Goal: Information Seeking & Learning: Learn about a topic

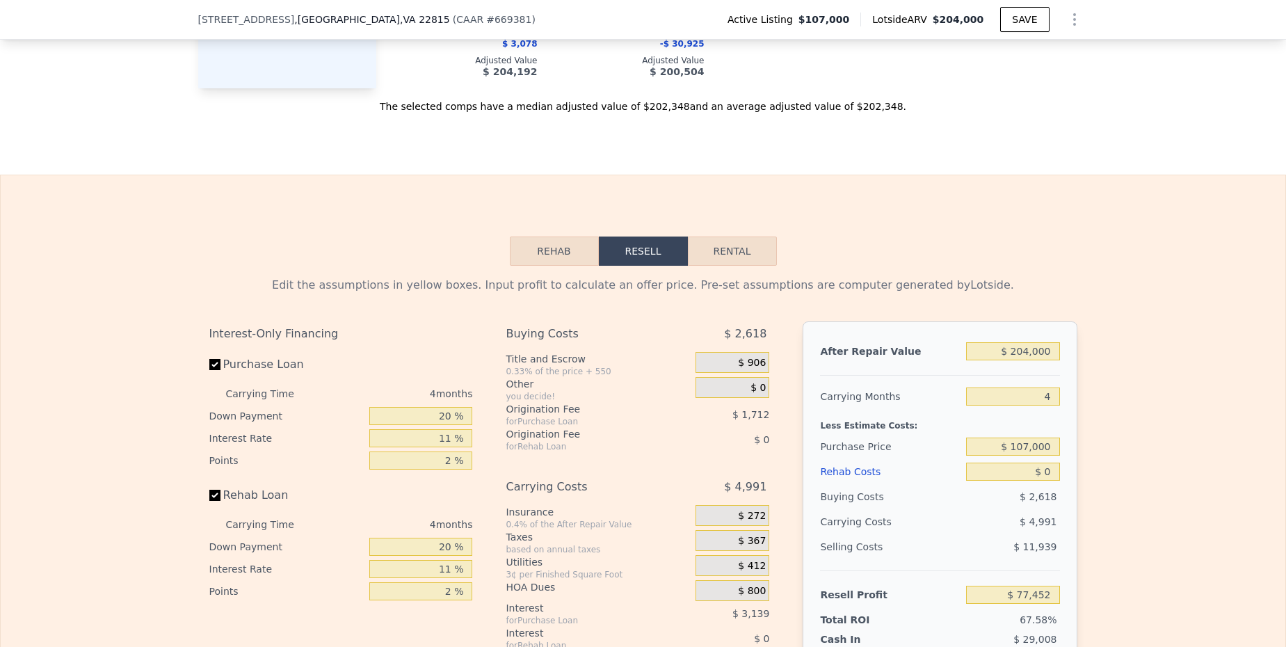
scroll to position [1859, 0]
click at [712, 249] on button "Rental" at bounding box center [732, 250] width 89 height 29
select select "30"
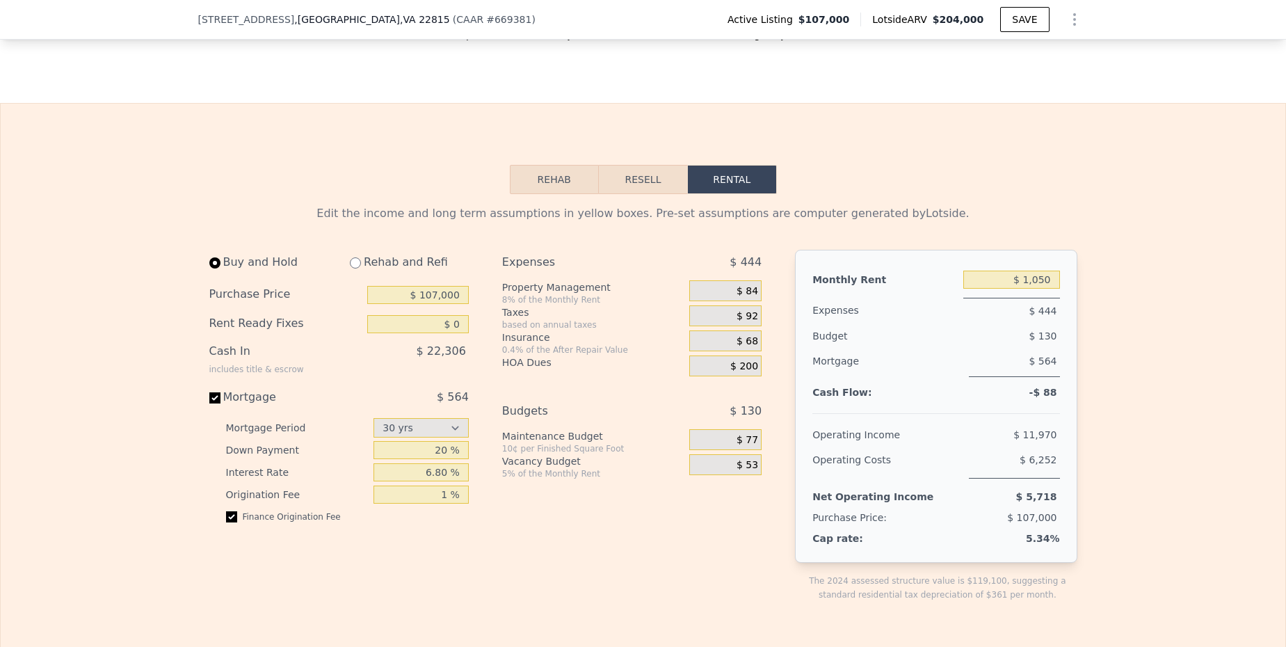
scroll to position [1931, 0]
click at [666, 184] on button "Resell" at bounding box center [643, 178] width 88 height 29
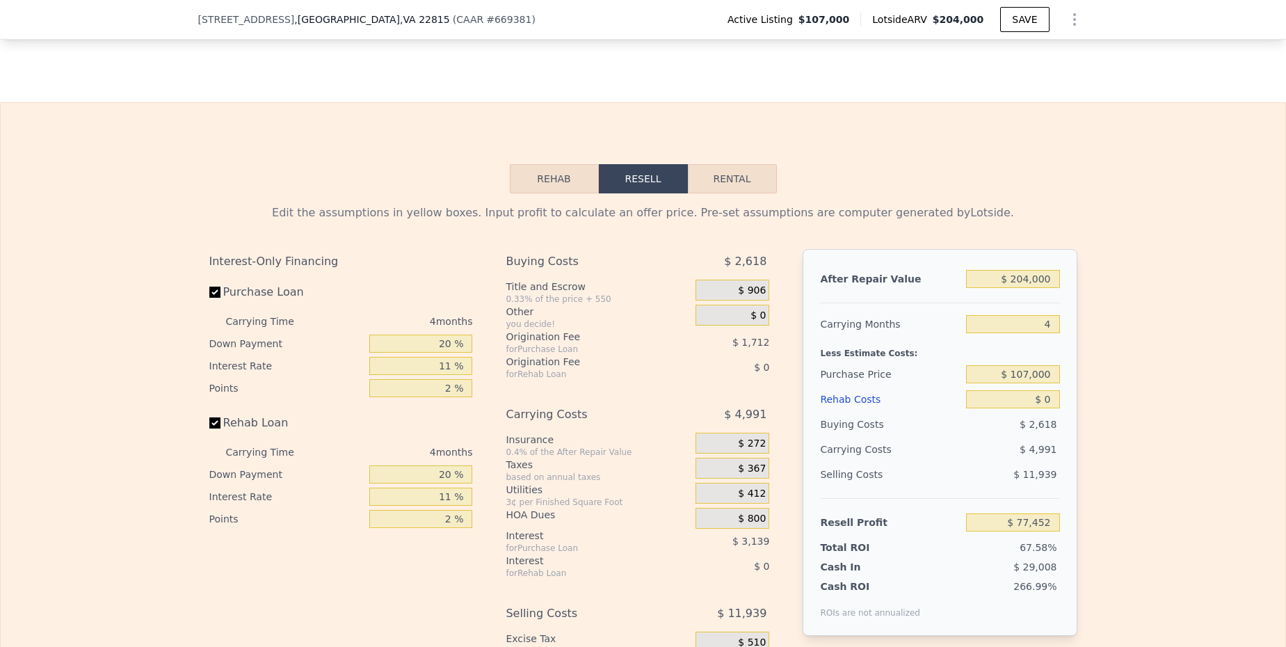
click at [717, 179] on button "Rental" at bounding box center [732, 178] width 89 height 29
select select "30"
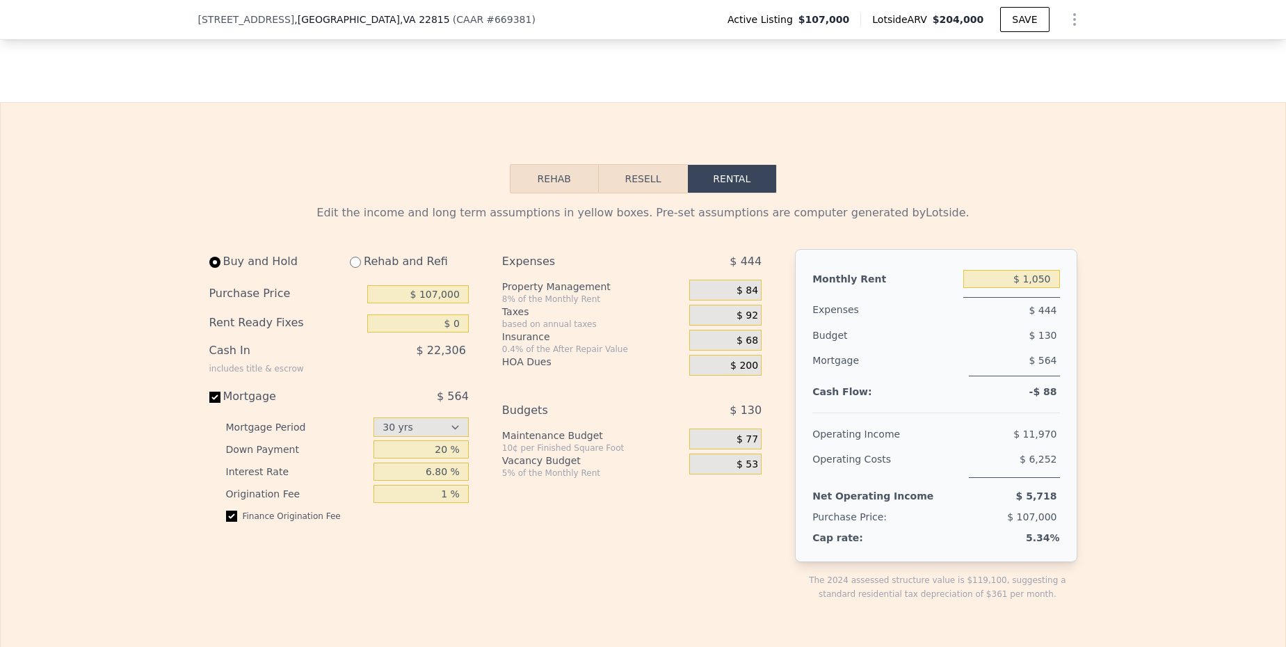
click at [556, 186] on button "Rehab" at bounding box center [554, 178] width 89 height 29
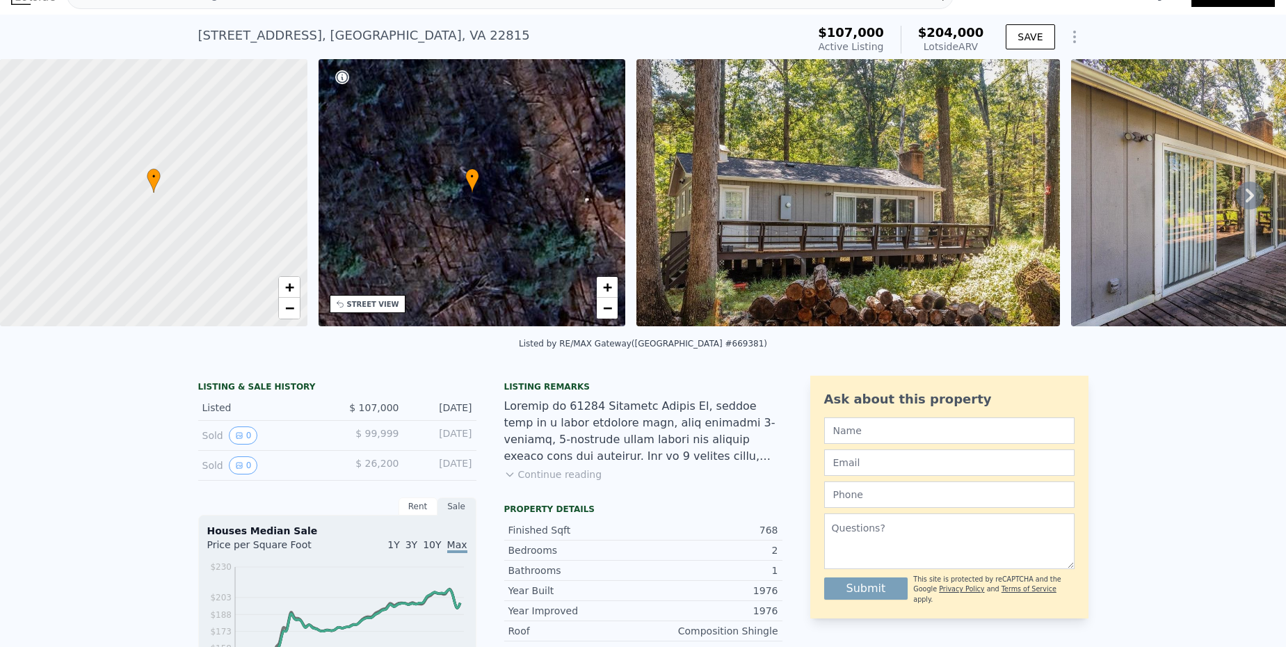
scroll to position [26, 0]
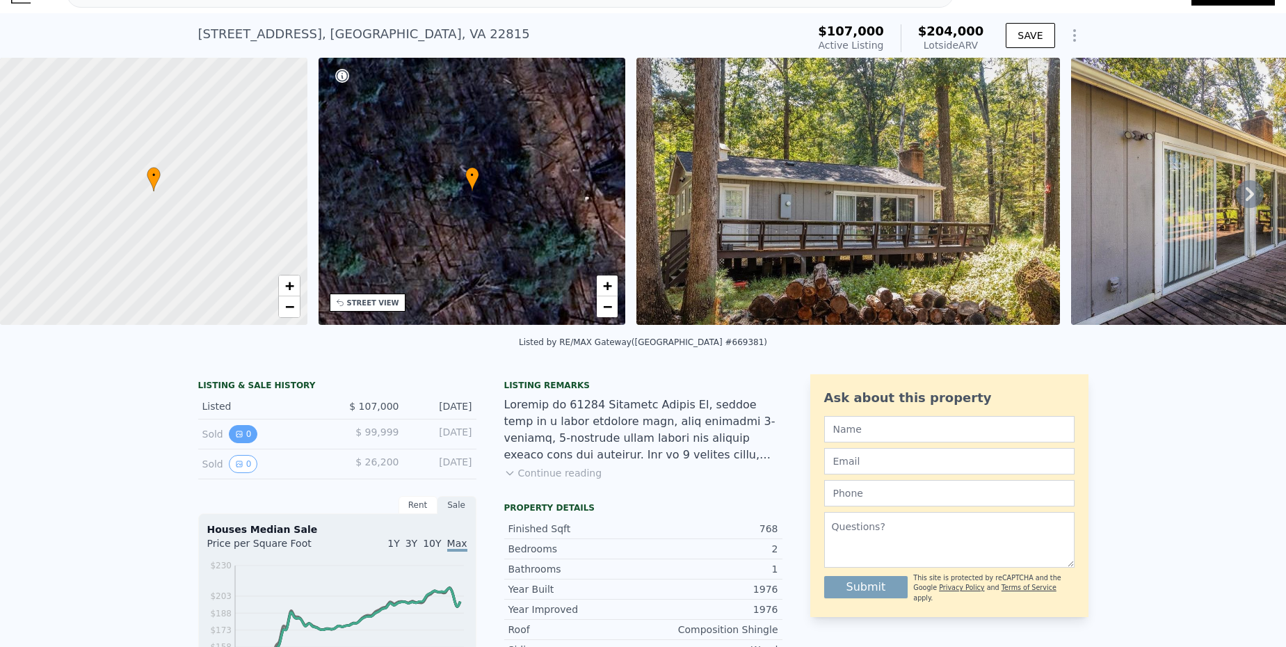
click at [235, 438] on icon "View historical data" at bounding box center [239, 434] width 8 height 8
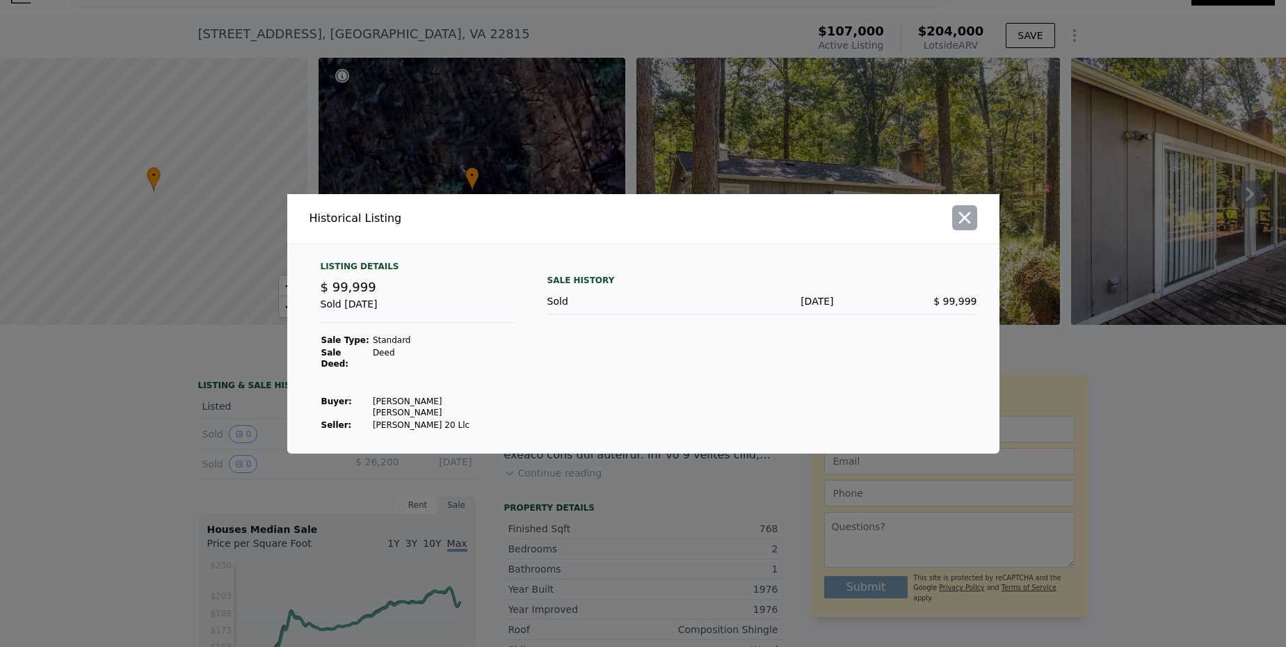
click at [965, 227] on icon "button" at bounding box center [964, 217] width 19 height 19
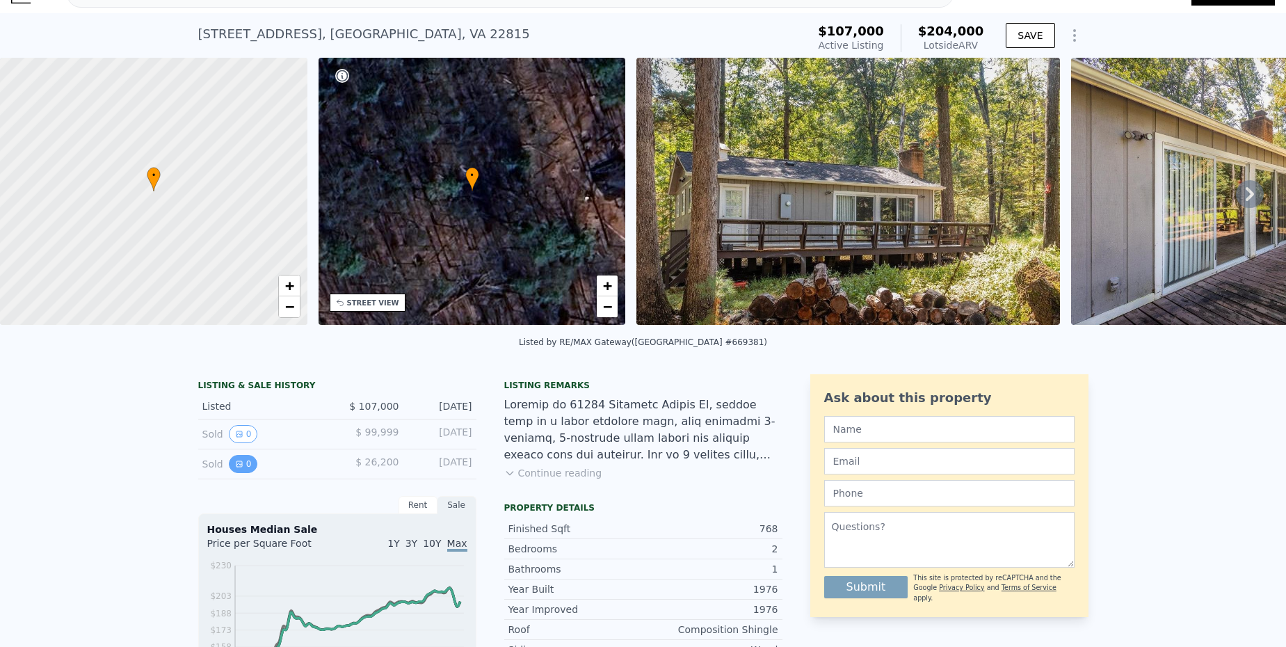
click at [237, 467] on icon "View historical data" at bounding box center [240, 464] width 6 height 6
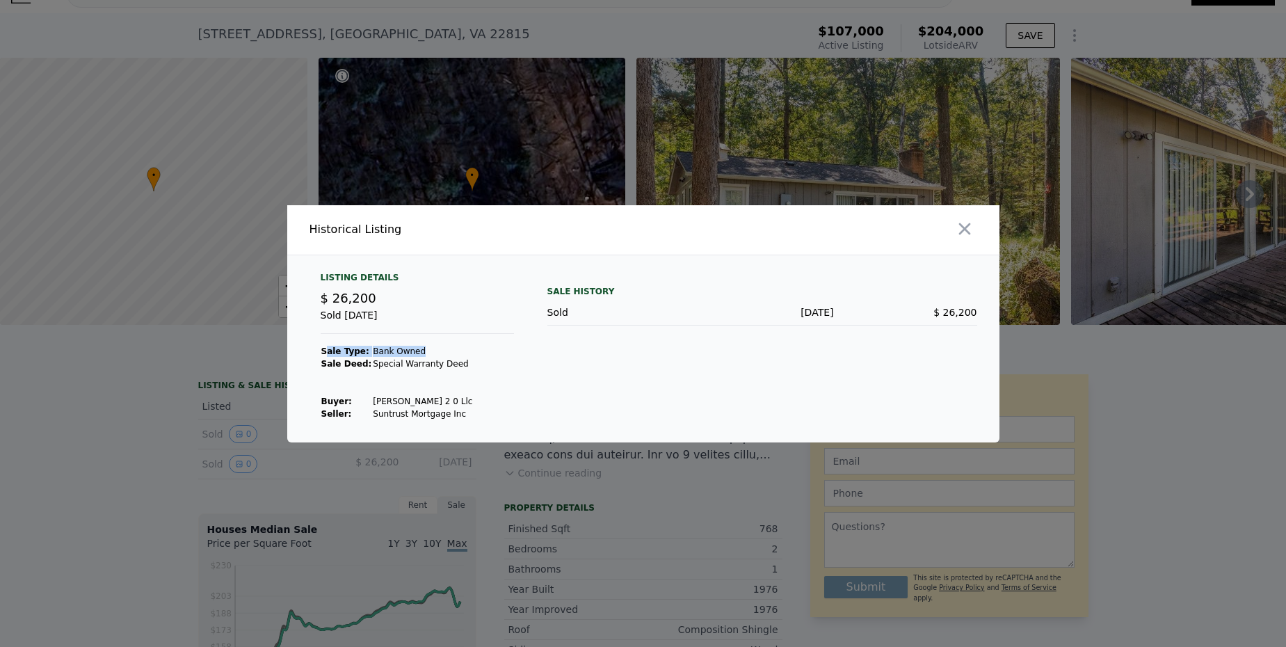
drag, startPoint x: 430, startPoint y: 350, endPoint x: 328, endPoint y: 349, distance: 101.6
click at [328, 349] on tr "Sale Type: Bank Owned" at bounding box center [397, 351] width 153 height 13
click at [328, 349] on strong "Sale Type:" at bounding box center [345, 351] width 48 height 10
drag, startPoint x: 306, startPoint y: 348, endPoint x: 452, endPoint y: 349, distance: 146.1
click at [452, 349] on div "Listing Details $ 26,200 Sold [DATE] Sale Type: Bank Owned Sale Deed: Special W…" at bounding box center [643, 357] width 712 height 170
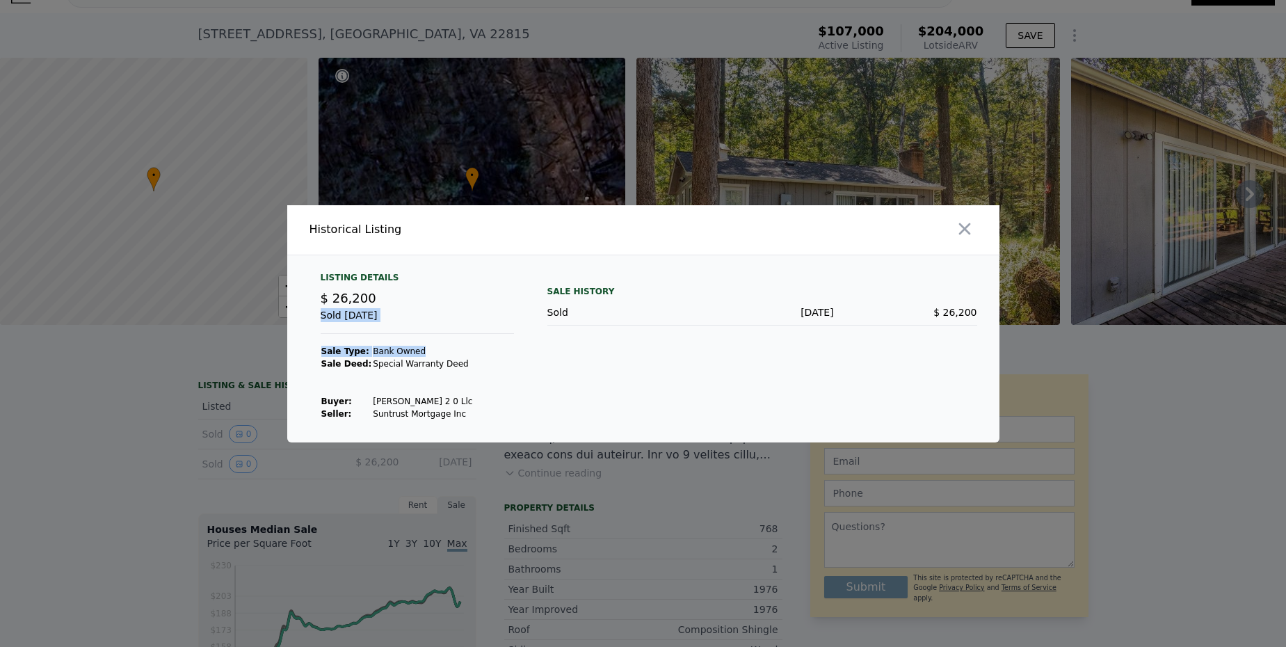
click at [451, 349] on td "Bank Owned" at bounding box center [422, 351] width 101 height 13
drag, startPoint x: 335, startPoint y: 414, endPoint x: 484, endPoint y: 410, distance: 149.6
click at [484, 410] on div "Listing Details $ 26,200 Sold [DATE] Sale Type: Bank Owned Sale Deed: Special W…" at bounding box center [418, 346] width 216 height 148
click at [485, 410] on div "Listing Details $ 26,200 Sold [DATE] Sale Type: Bank Owned Sale Deed: Special W…" at bounding box center [418, 346] width 216 height 148
drag, startPoint x: 326, startPoint y: 397, endPoint x: 449, endPoint y: 395, distance: 123.8
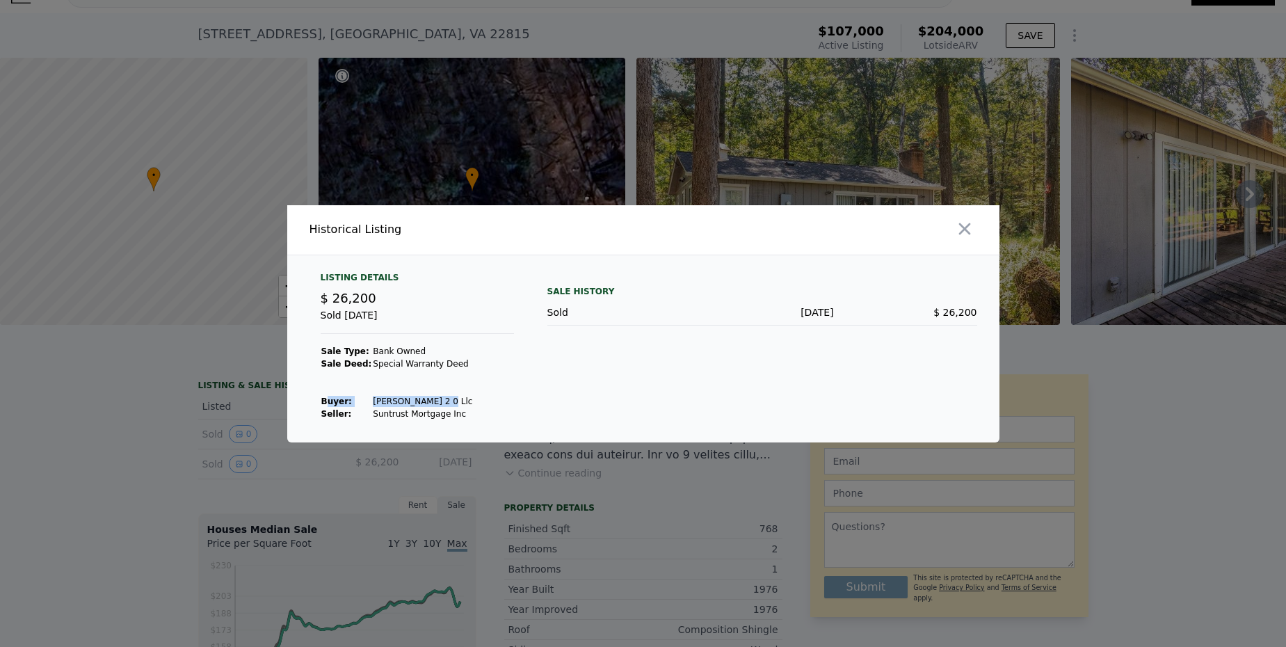
click at [449, 395] on tr "Buyer : [PERSON_NAME] 2 0 Llc" at bounding box center [397, 401] width 153 height 13
click at [449, 395] on td "[PERSON_NAME] 2 0 Llc" at bounding box center [422, 401] width 101 height 13
click at [963, 229] on icon "button" at bounding box center [965, 229] width 12 height 12
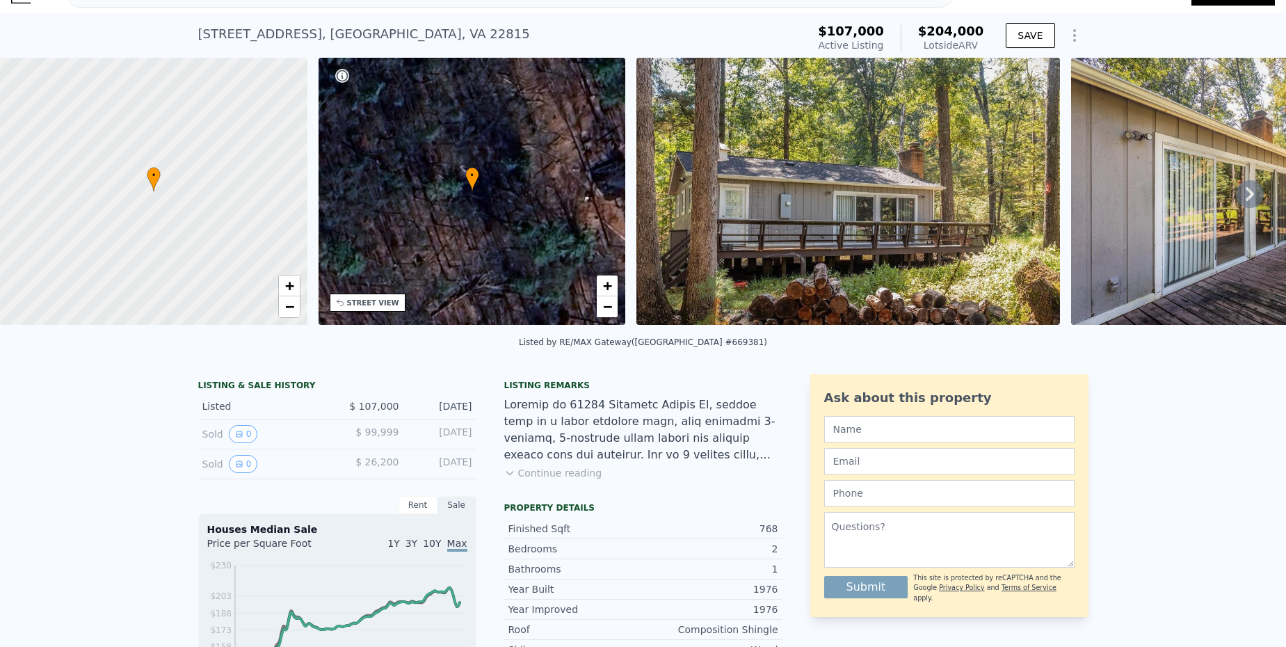
click at [206, 413] on div "Listed" at bounding box center [264, 406] width 124 height 14
click at [553, 480] on button "Continue reading" at bounding box center [553, 473] width 98 height 14
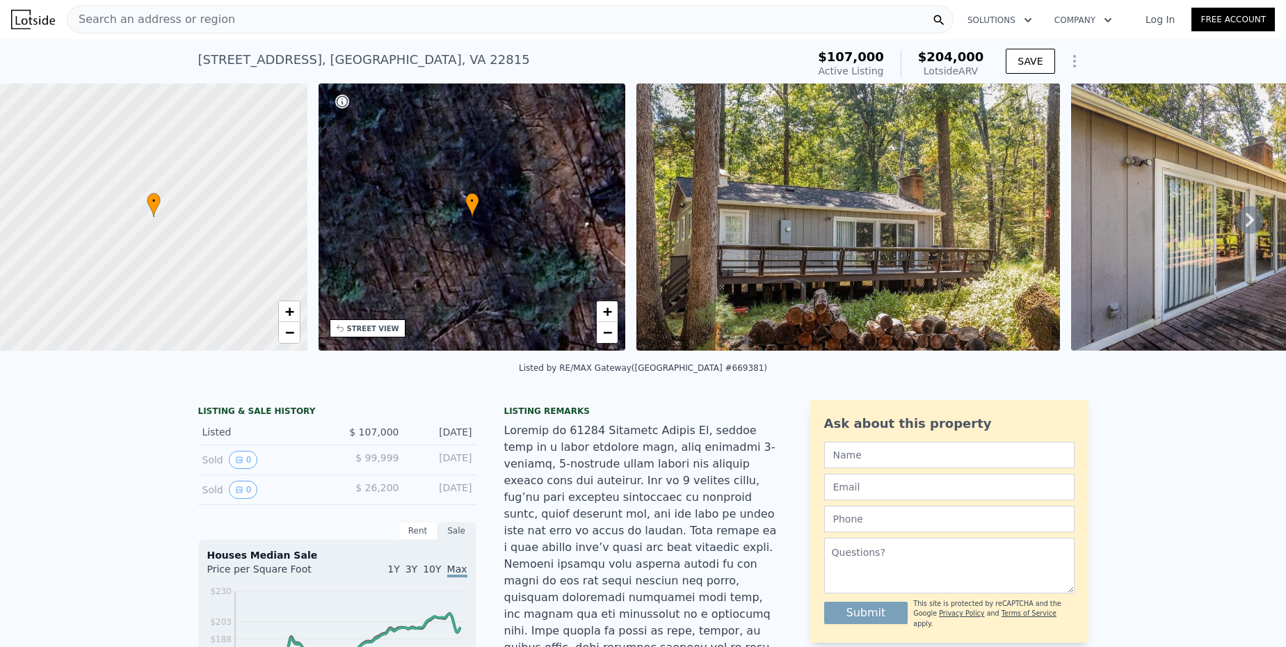
scroll to position [0, 0]
